Goal: Find specific page/section: Find specific page/section

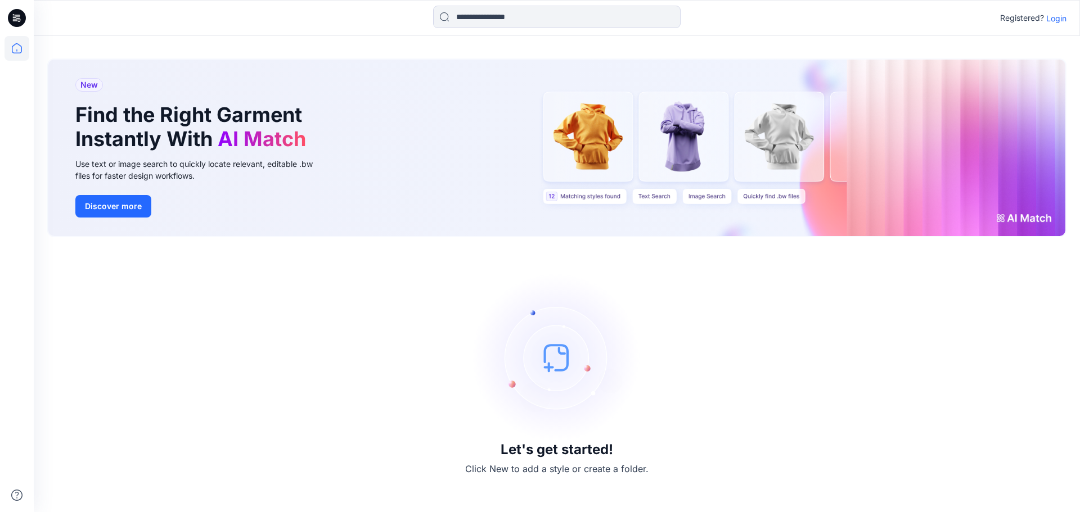
click at [1053, 23] on p "Login" at bounding box center [1056, 18] width 20 height 12
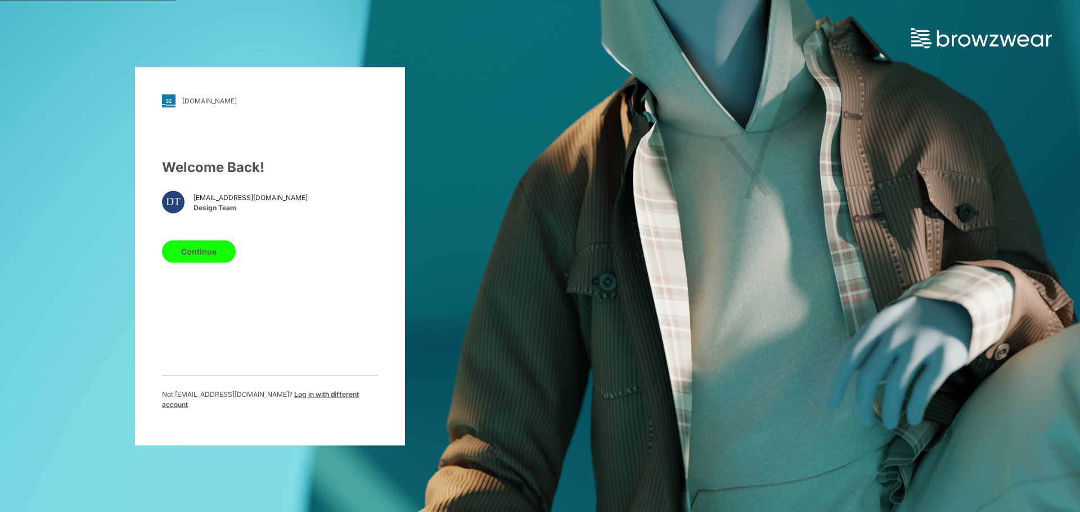
drag, startPoint x: 219, startPoint y: 261, endPoint x: 261, endPoint y: 260, distance: 41.6
click at [219, 261] on button "Continue" at bounding box center [199, 251] width 74 height 23
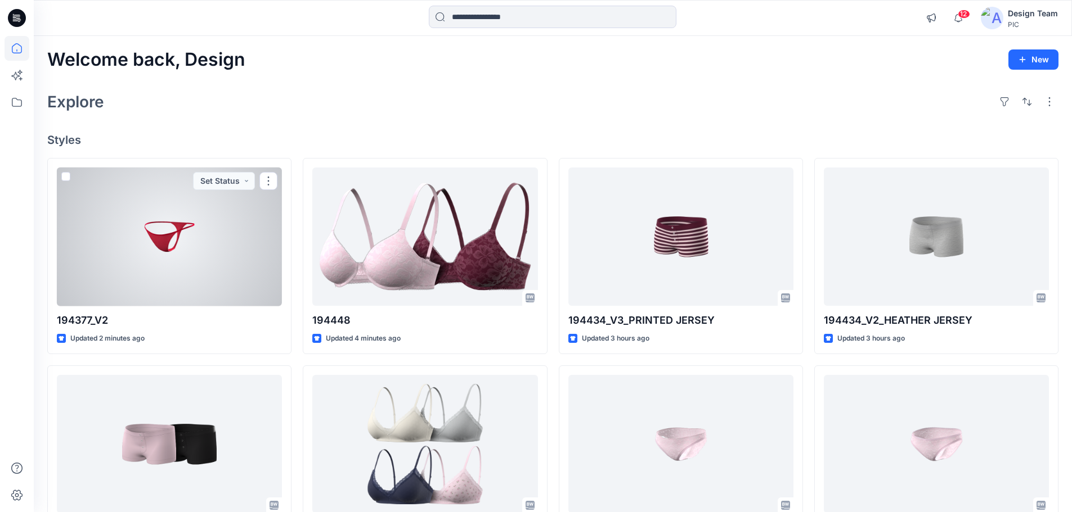
click at [225, 256] on div at bounding box center [169, 237] width 225 height 139
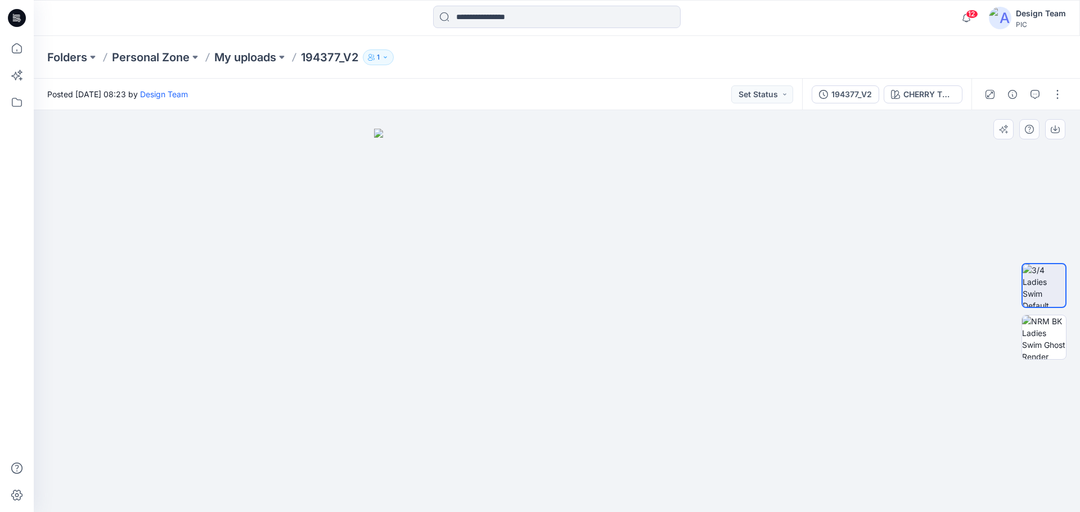
click at [566, 338] on img at bounding box center [557, 321] width 366 height 384
